Goal: Task Accomplishment & Management: Use online tool/utility

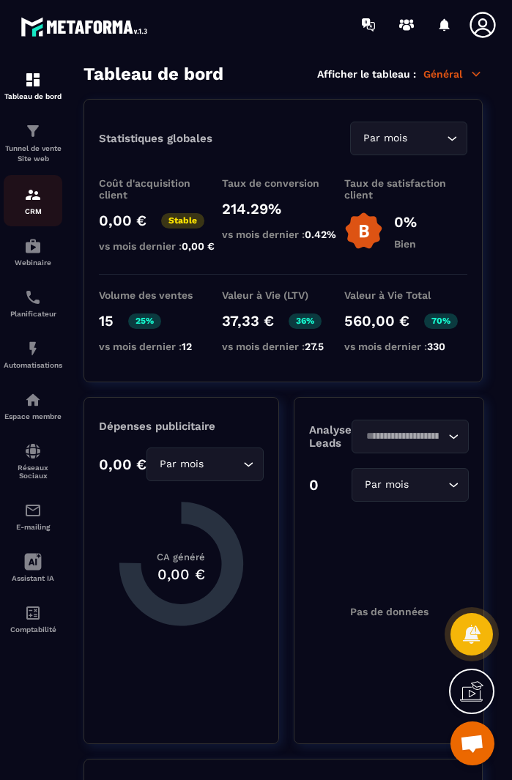
scroll to position [2109, 0]
click at [33, 203] on img at bounding box center [33, 195] width 18 height 18
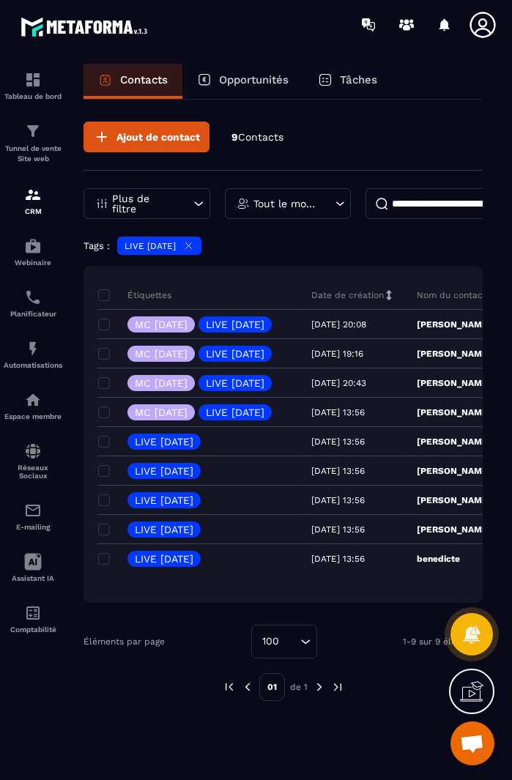
click at [194, 245] on icon at bounding box center [188, 245] width 11 height 11
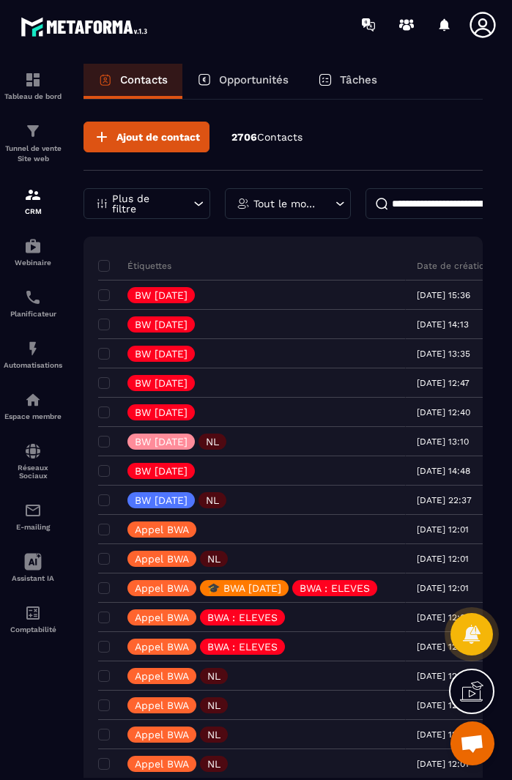
click at [310, 203] on p "Tout le monde" at bounding box center [285, 203] width 65 height 10
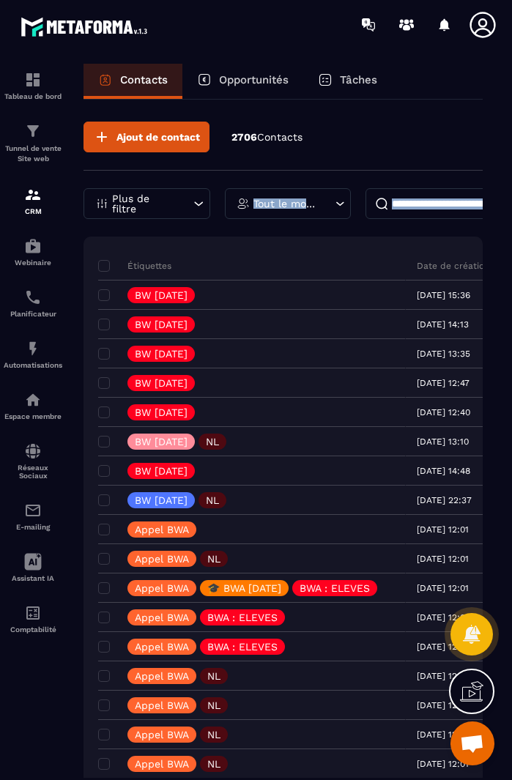
click at [176, 209] on div "Plus de filtre" at bounding box center [146, 203] width 127 height 31
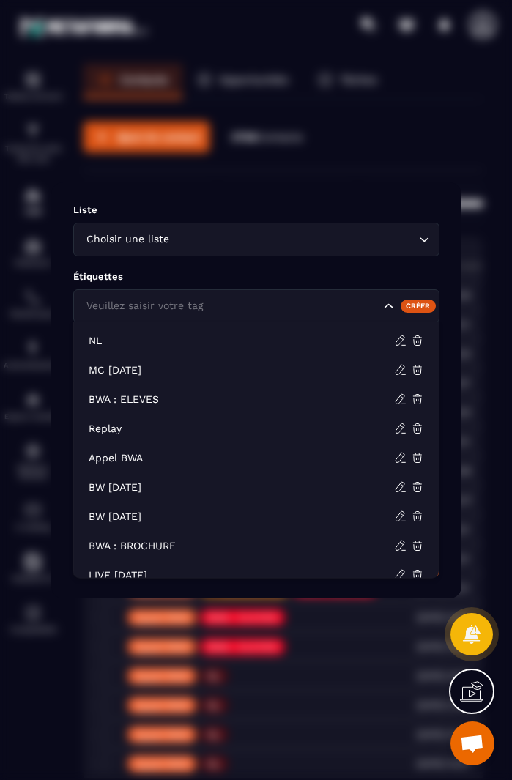
click at [243, 314] on div "Veuillez saisir votre tag" at bounding box center [256, 306] width 366 height 34
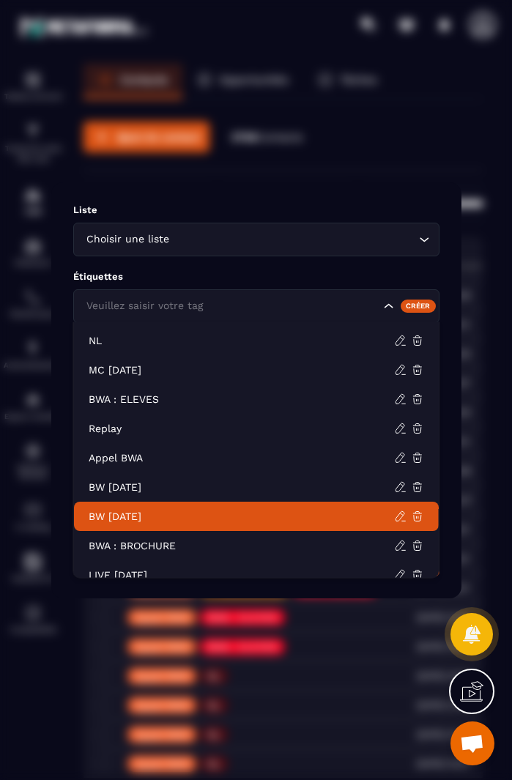
click at [154, 511] on p "BW [DATE]" at bounding box center [241, 516] width 305 height 15
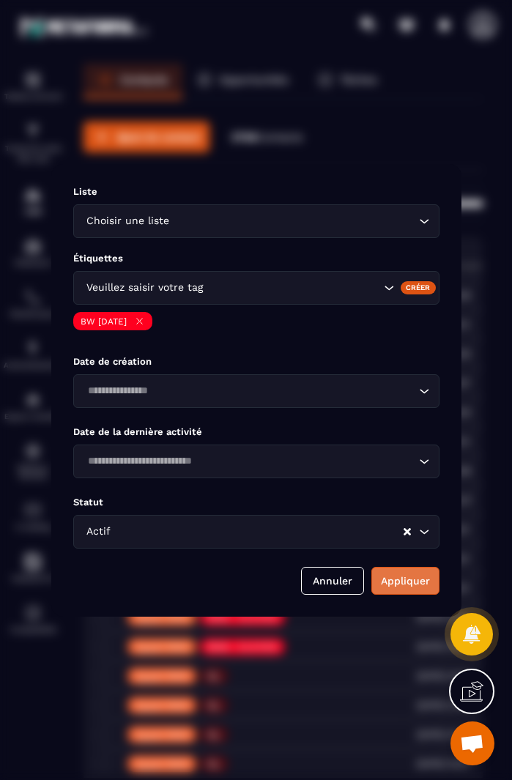
click at [414, 579] on button "Appliquer" at bounding box center [405, 581] width 68 height 28
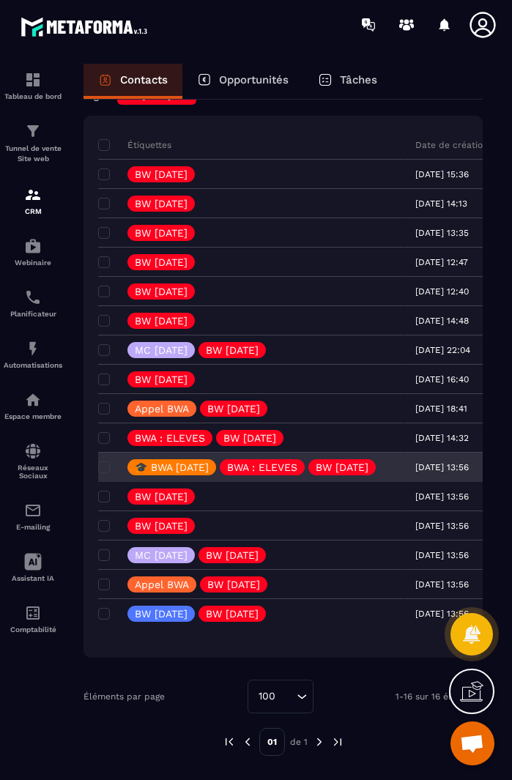
scroll to position [0, 146]
